Goal: Task Accomplishment & Management: Use online tool/utility

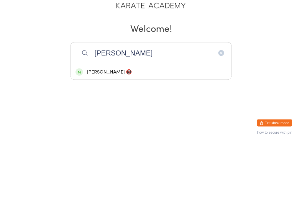
type input "[PERSON_NAME]"
click at [136, 126] on div "[PERSON_NAME] 📵" at bounding box center [150, 134] width 161 height 16
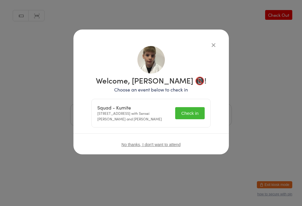
click at [201, 107] on button "Check in" at bounding box center [189, 113] width 29 height 12
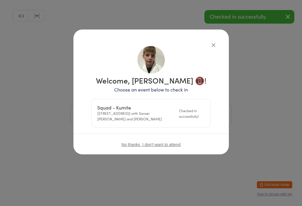
click at [210, 43] on icon "button" at bounding box center [213, 45] width 6 height 6
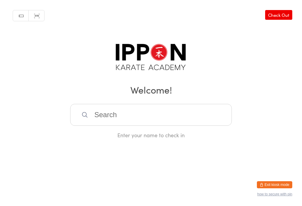
click at [132, 121] on input "search" at bounding box center [151, 115] width 162 height 22
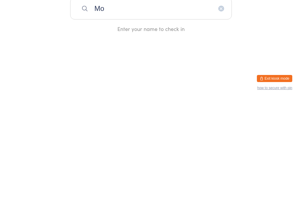
type input "M"
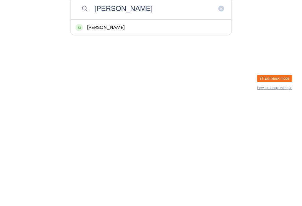
type input "[PERSON_NAME]"
click at [122, 130] on div "[PERSON_NAME]" at bounding box center [150, 134] width 151 height 8
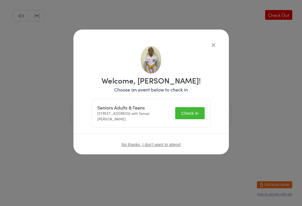
click at [193, 111] on button "Check in" at bounding box center [189, 113] width 29 height 12
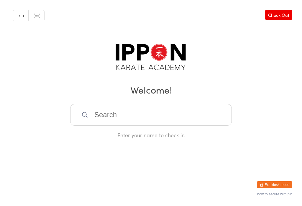
click at [176, 123] on input "search" at bounding box center [151, 115] width 162 height 22
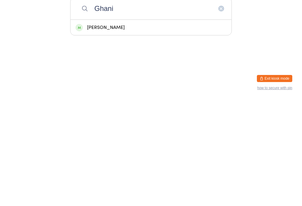
type input "Ghani"
click at [187, 126] on div "[PERSON_NAME]" at bounding box center [150, 134] width 161 height 16
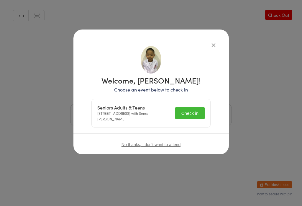
click at [190, 111] on button "Check in" at bounding box center [189, 113] width 29 height 12
